Goal: Task Accomplishment & Management: Manage account settings

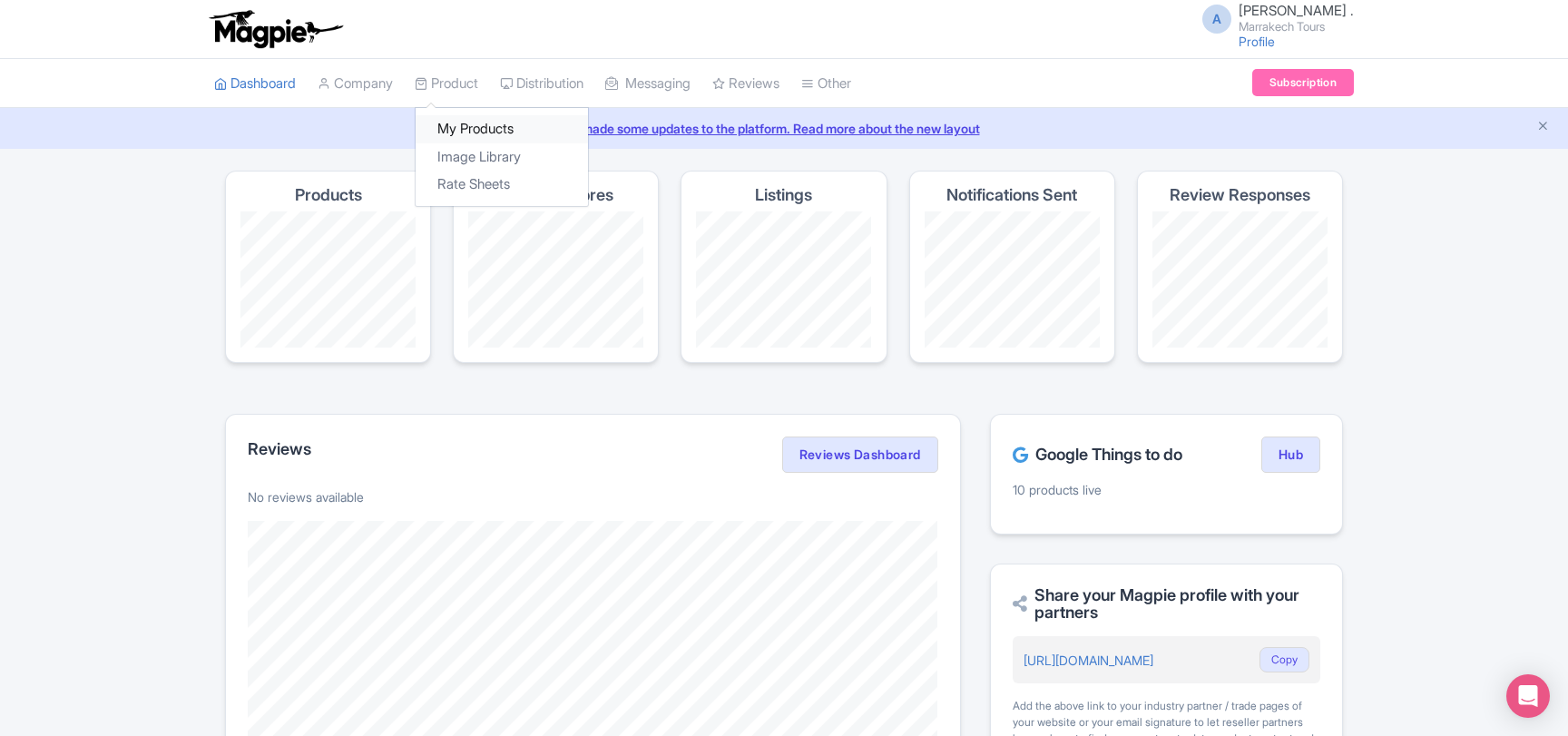
click at [457, 131] on link "My Products" at bounding box center [501, 129] width 173 height 28
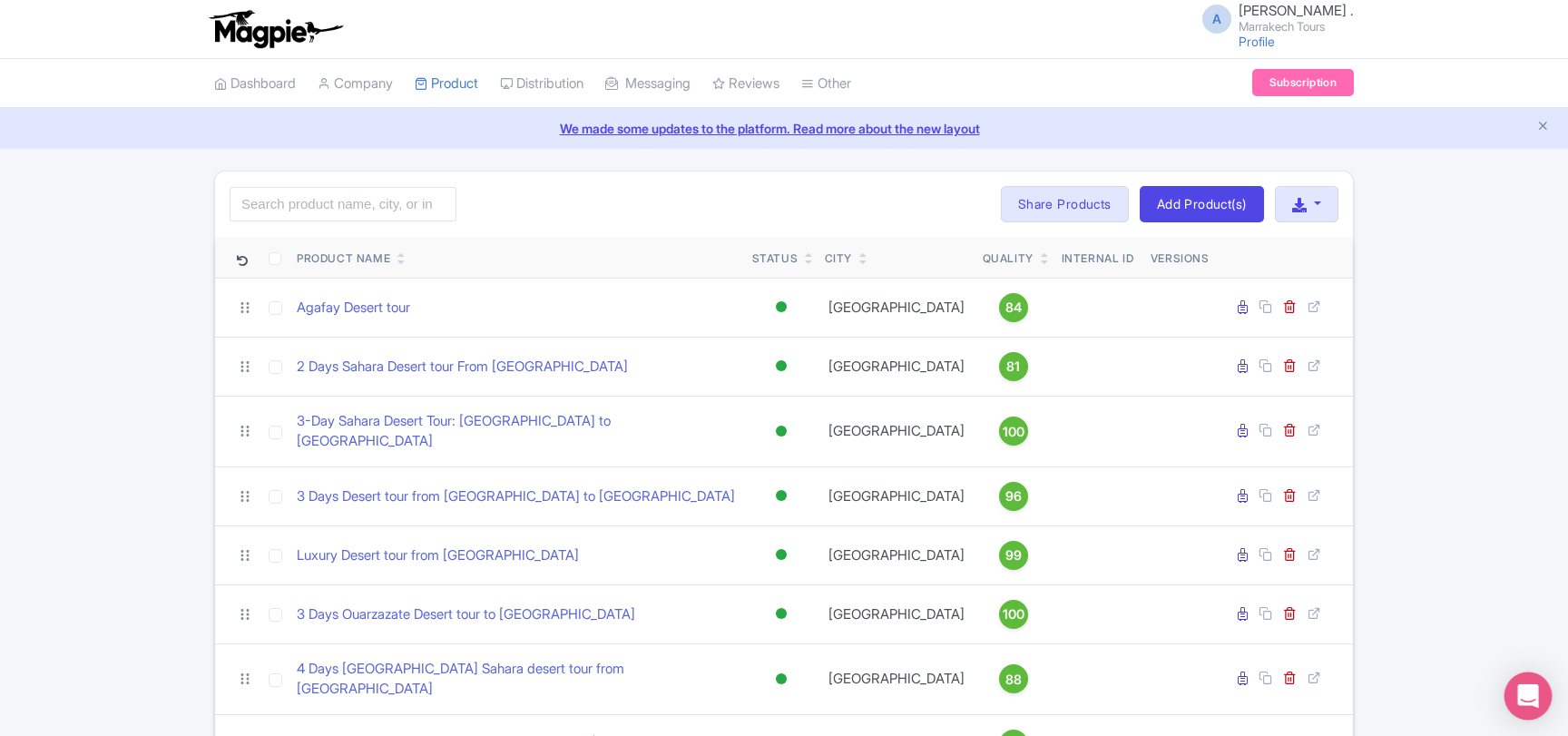
click at [1527, 694] on icon "Open Intercom Messenger" at bounding box center [1527, 695] width 21 height 23
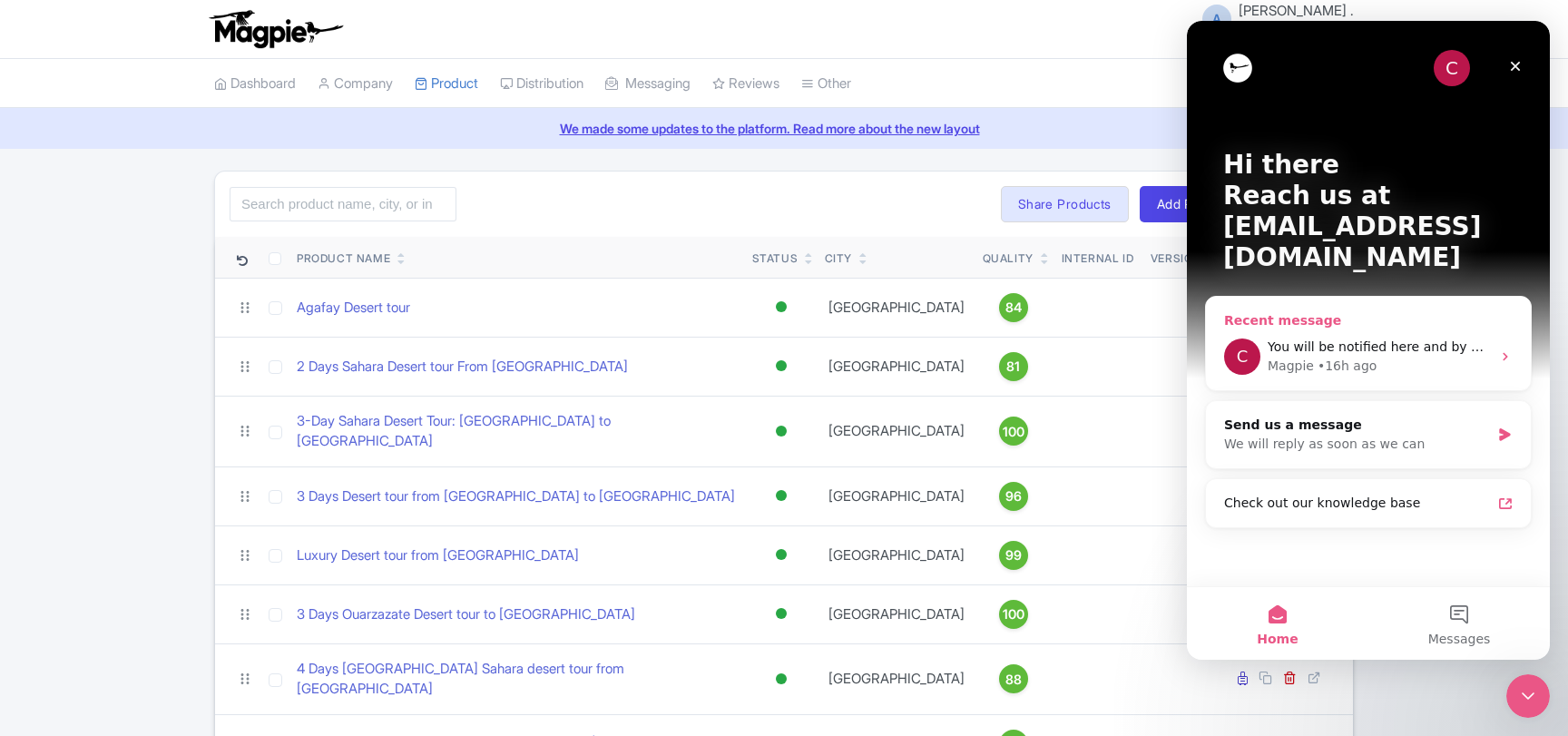
click at [1358, 339] on span "You will be notified here and by email (marrakeshdeserttours@gmail.com)" at bounding box center [1504, 347] width 474 height 15
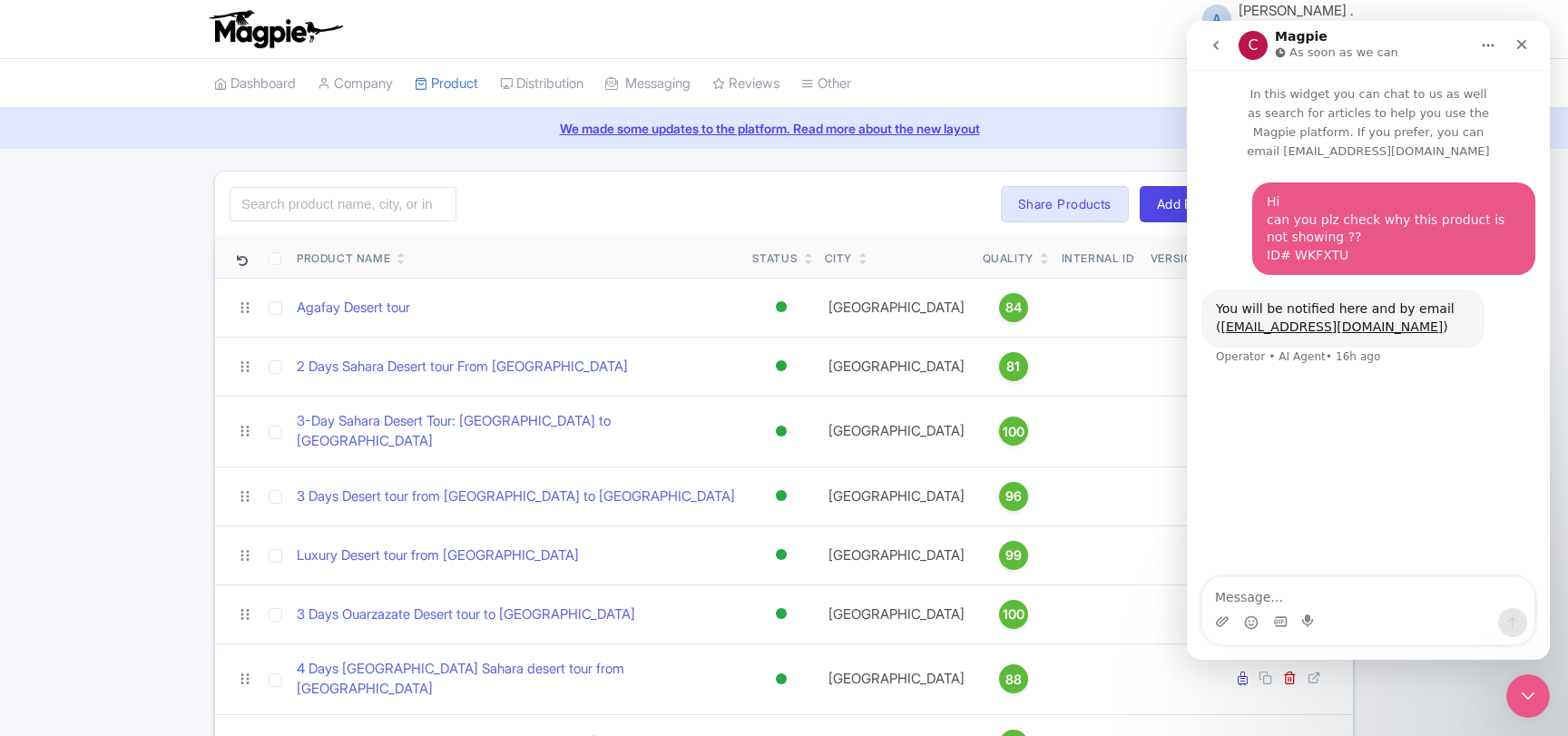
click at [1275, 193] on div "Hi can you plz check why this product is not showing ?? ID# WKFXTU" at bounding box center [1393, 229] width 254 height 71
drag, startPoint x: 1275, startPoint y: 181, endPoint x: 1308, endPoint y: 236, distance: 64.1
click at [1308, 236] on div "Hi can you plz check why this product is not showing ?? ID# WKFXTU" at bounding box center [1393, 229] width 254 height 71
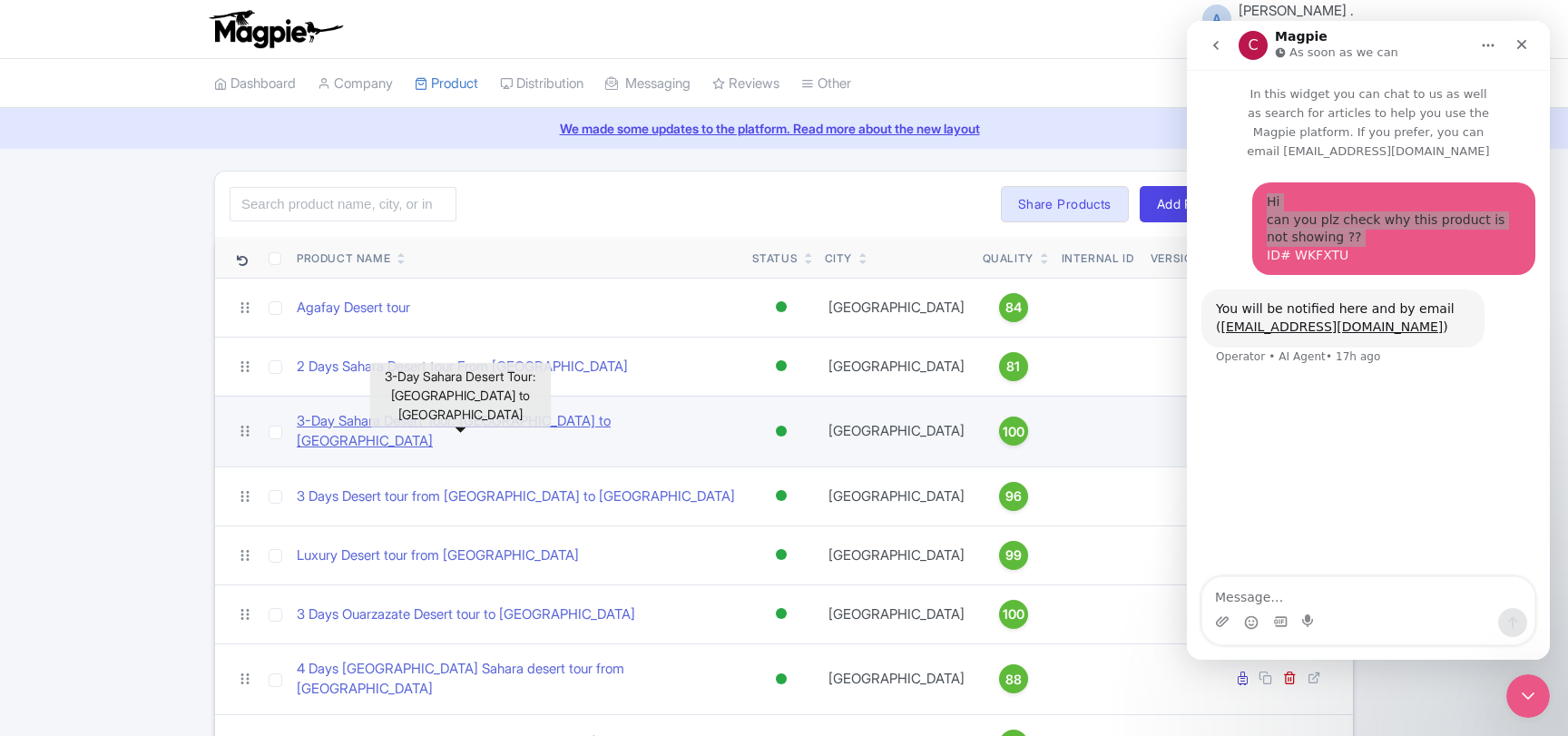
click at [466, 430] on link "3-Day Sahara Desert Tour: [GEOGRAPHIC_DATA] to [GEOGRAPHIC_DATA]" at bounding box center [517, 432] width 441 height 41
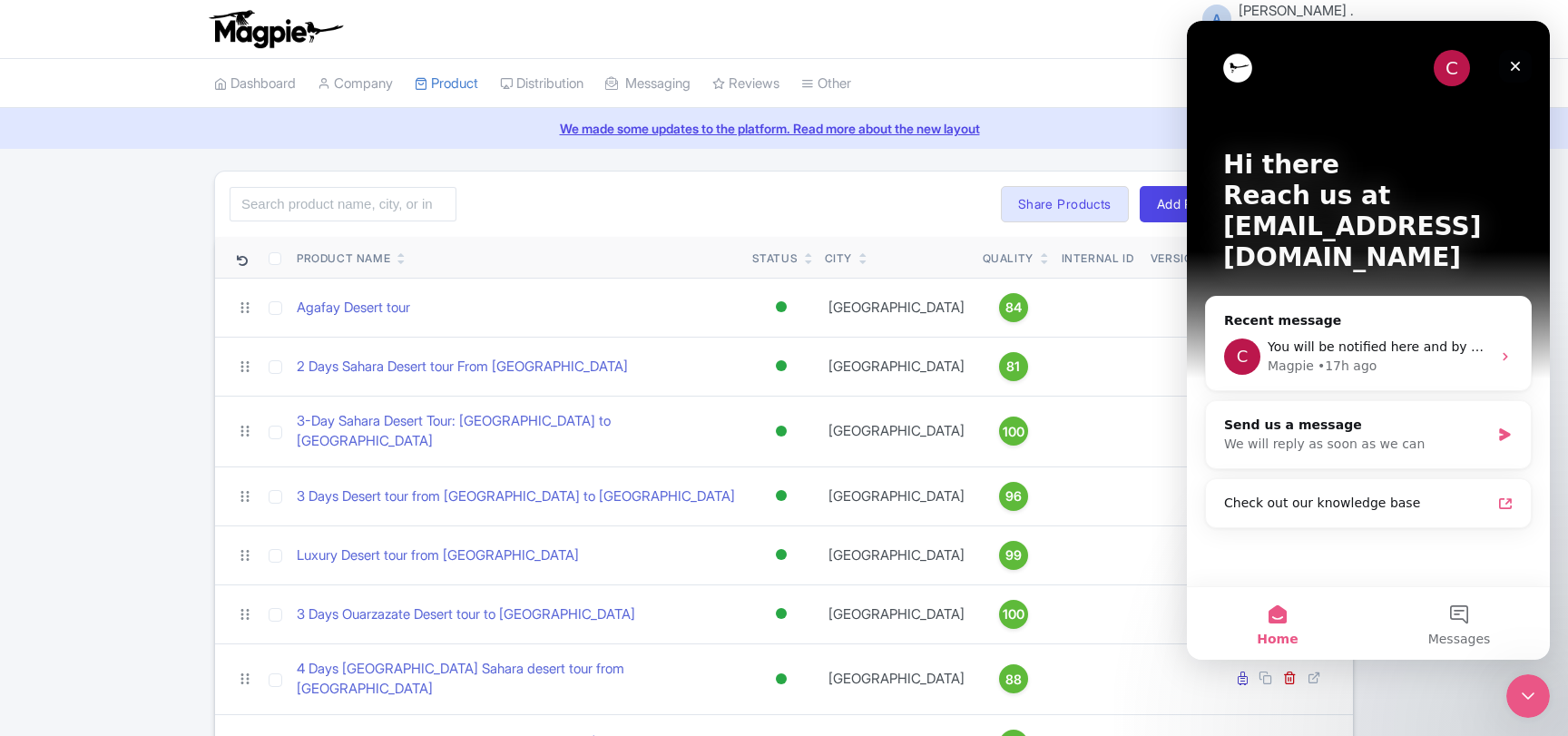
click at [1514, 58] on div "Close" at bounding box center [1515, 65] width 33 height 33
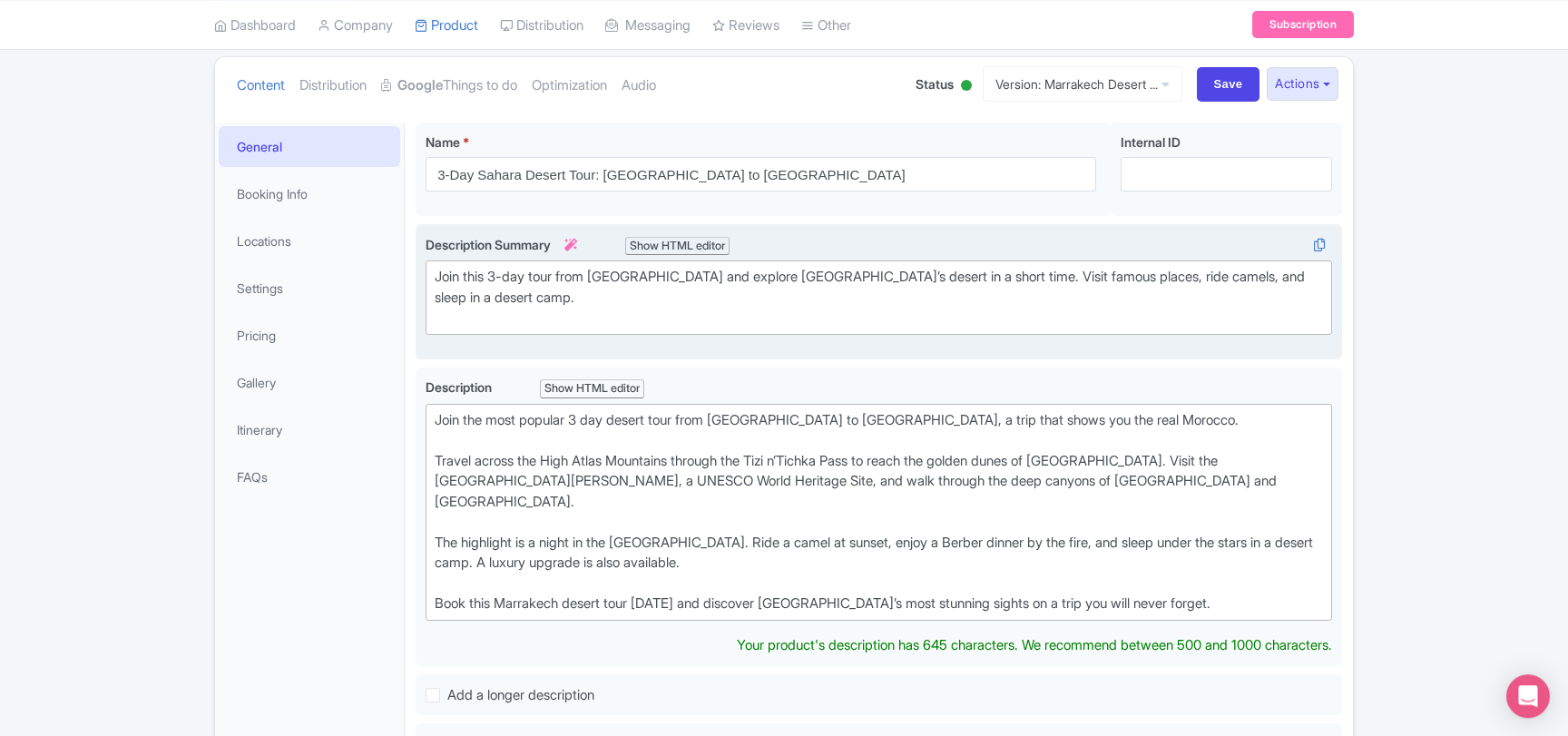
scroll to position [196, 0]
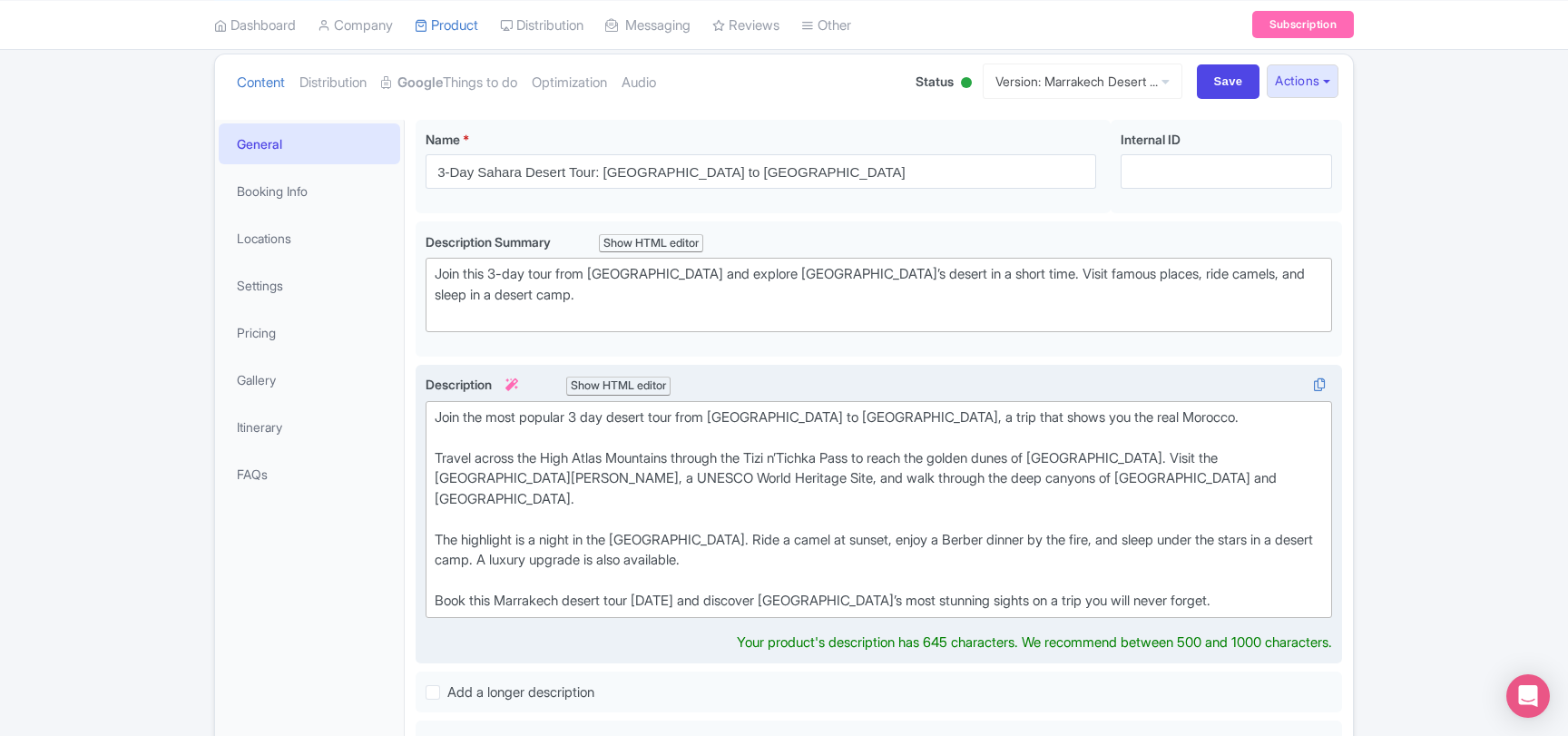
click at [516, 579] on div "Join the most popular 3 day desert tour from [GEOGRAPHIC_DATA] to [GEOGRAPHIC_D…" at bounding box center [878, 509] width 888 height 205
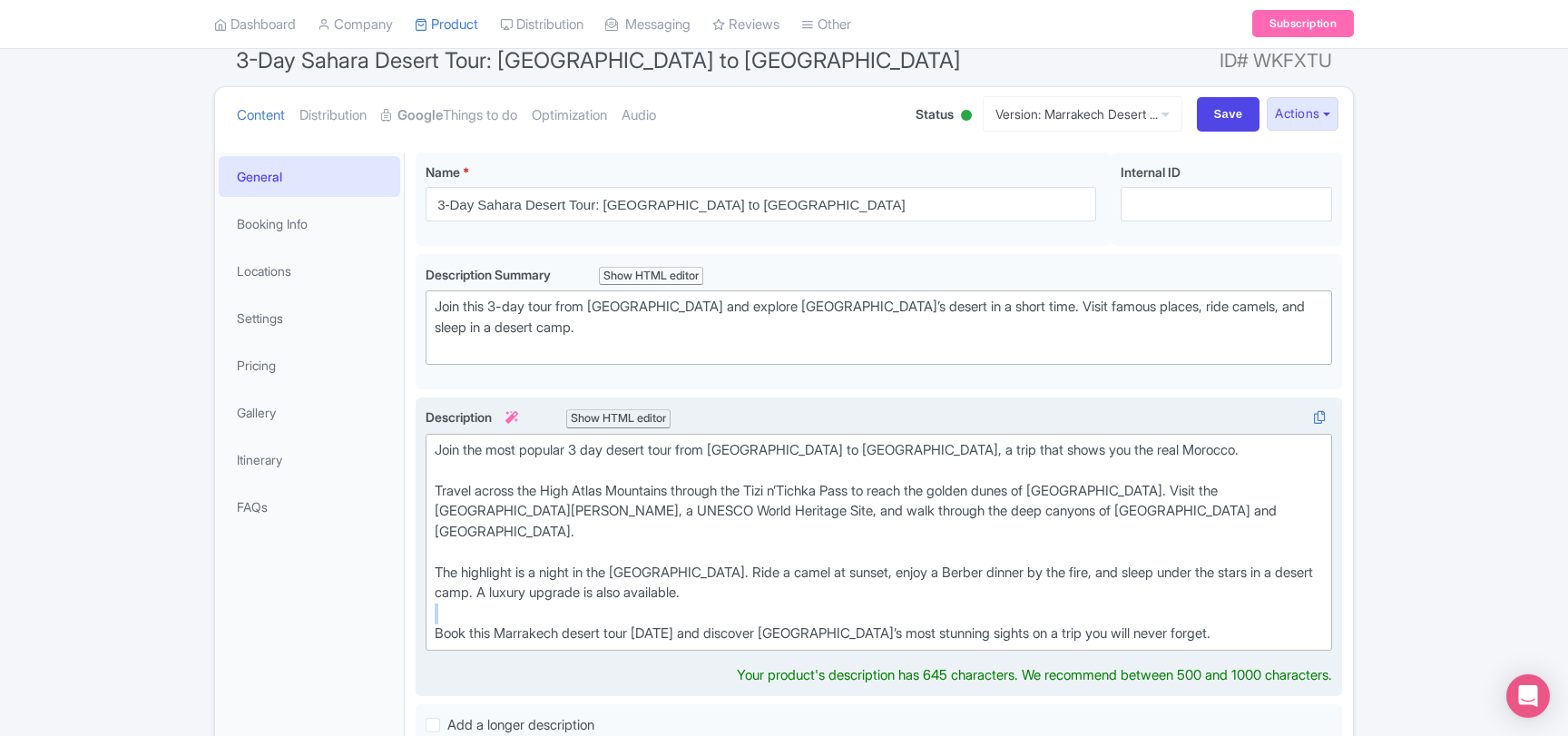
scroll to position [0, 0]
